Goal: Check status

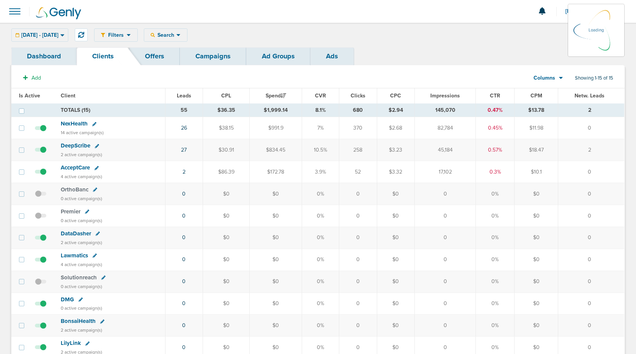
click at [64, 37] on div "[DATE] - [DATE] [DATE] [DATE] Last 7 Days Last 14 Days This Month Last Month Th…" at bounding box center [39, 34] width 57 height 13
click at [65, 33] on icon at bounding box center [62, 35] width 4 height 6
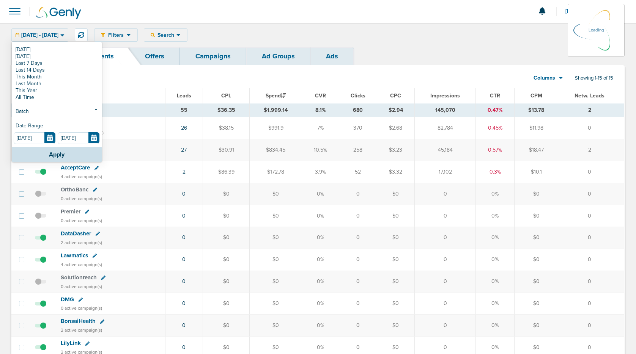
click at [72, 52] on link "Dashboard" at bounding box center [43, 56] width 65 height 18
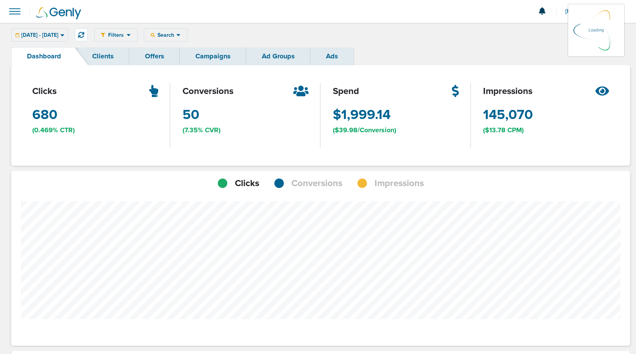
scroll to position [535, 613]
click at [64, 35] on icon at bounding box center [62, 35] width 4 height 2
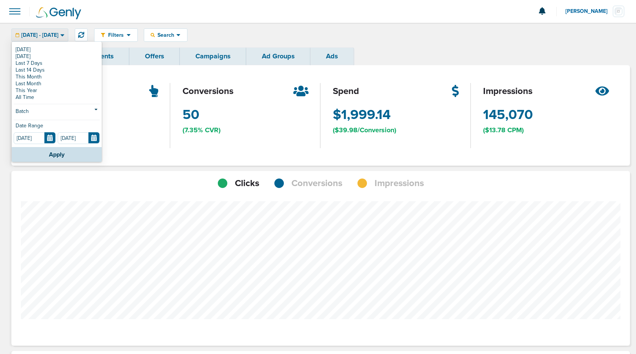
scroll to position [591, 613]
click at [19, 46] on link "[DATE]" at bounding box center [57, 49] width 86 height 7
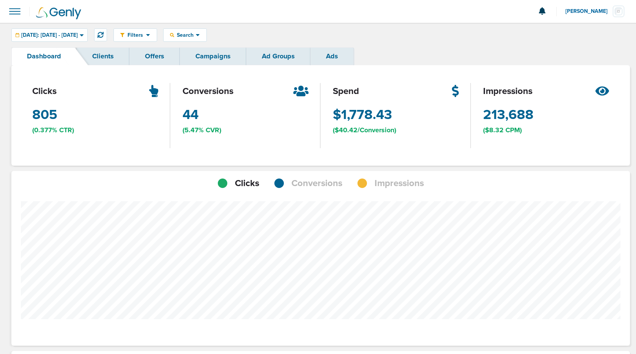
click at [119, 55] on link "Clients" at bounding box center [103, 56] width 53 height 18
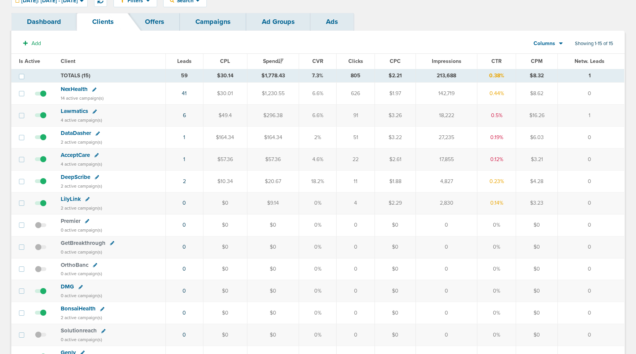
scroll to position [28, 0]
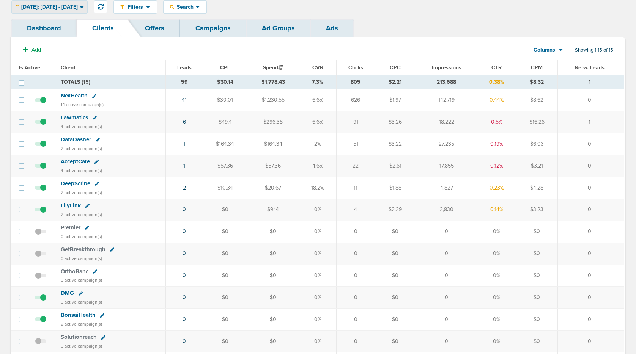
click at [87, 11] on div "[DATE]: [DATE] - [DATE]" at bounding box center [50, 7] width 76 height 13
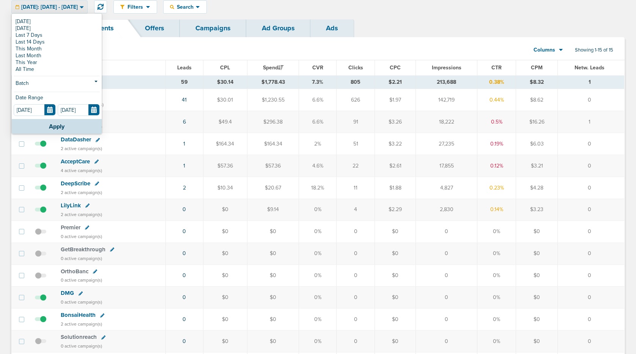
click at [299, 8] on div "Filters Active Only Settings Status Active Inactive Objectives MQL SQL Traffic …" at bounding box center [368, 6] width 511 height 13
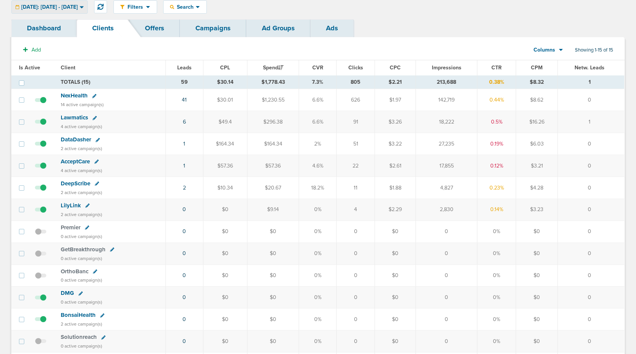
click at [83, 6] on icon at bounding box center [82, 7] width 4 height 2
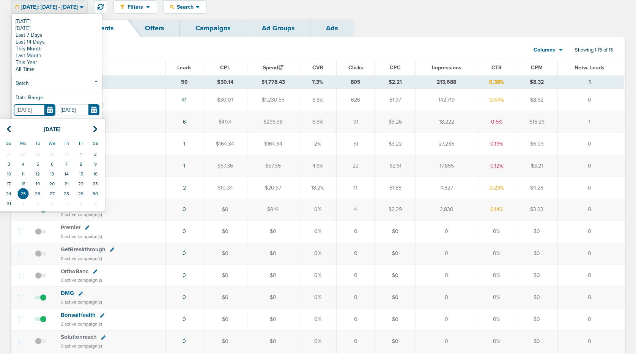
click at [49, 109] on input "[DATE]" at bounding box center [35, 110] width 42 height 12
click at [82, 186] on td "22" at bounding box center [81, 184] width 14 height 10
type input "[DATE]"
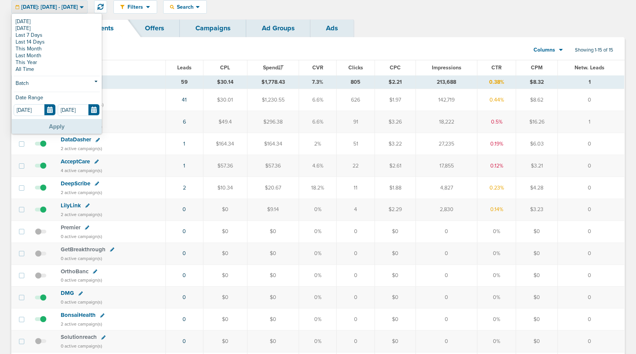
click at [75, 127] on button "Apply" at bounding box center [57, 126] width 90 height 15
